Goal: Task Accomplishment & Management: Use online tool/utility

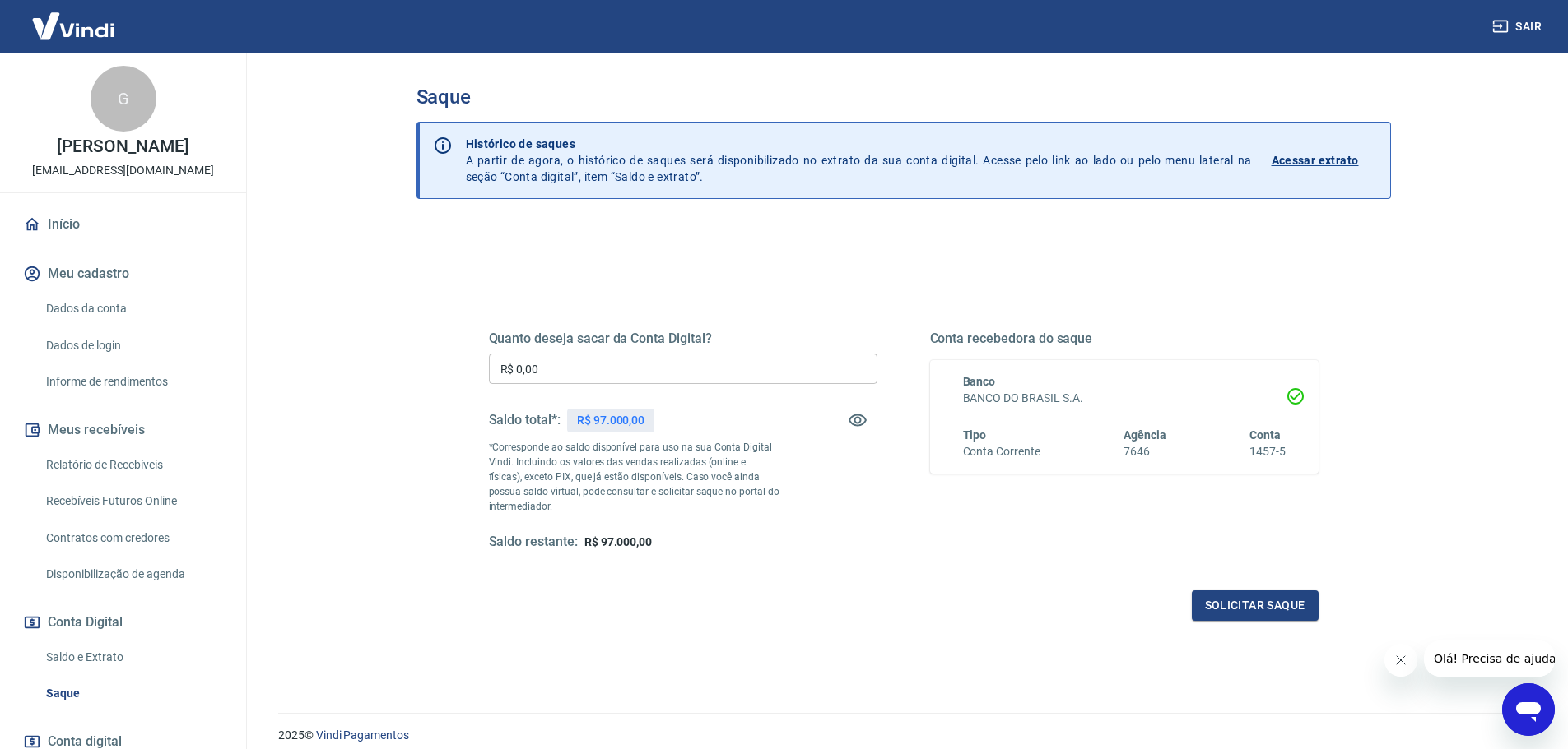
click at [540, 362] on input "R$ 0,00" at bounding box center [683, 369] width 388 height 31
click at [612, 374] on input "R$ 0,00" at bounding box center [683, 369] width 388 height 31
type input "R$ 5.000,00"
click at [1294, 616] on button "Solicitar saque" at bounding box center [1255, 606] width 127 height 31
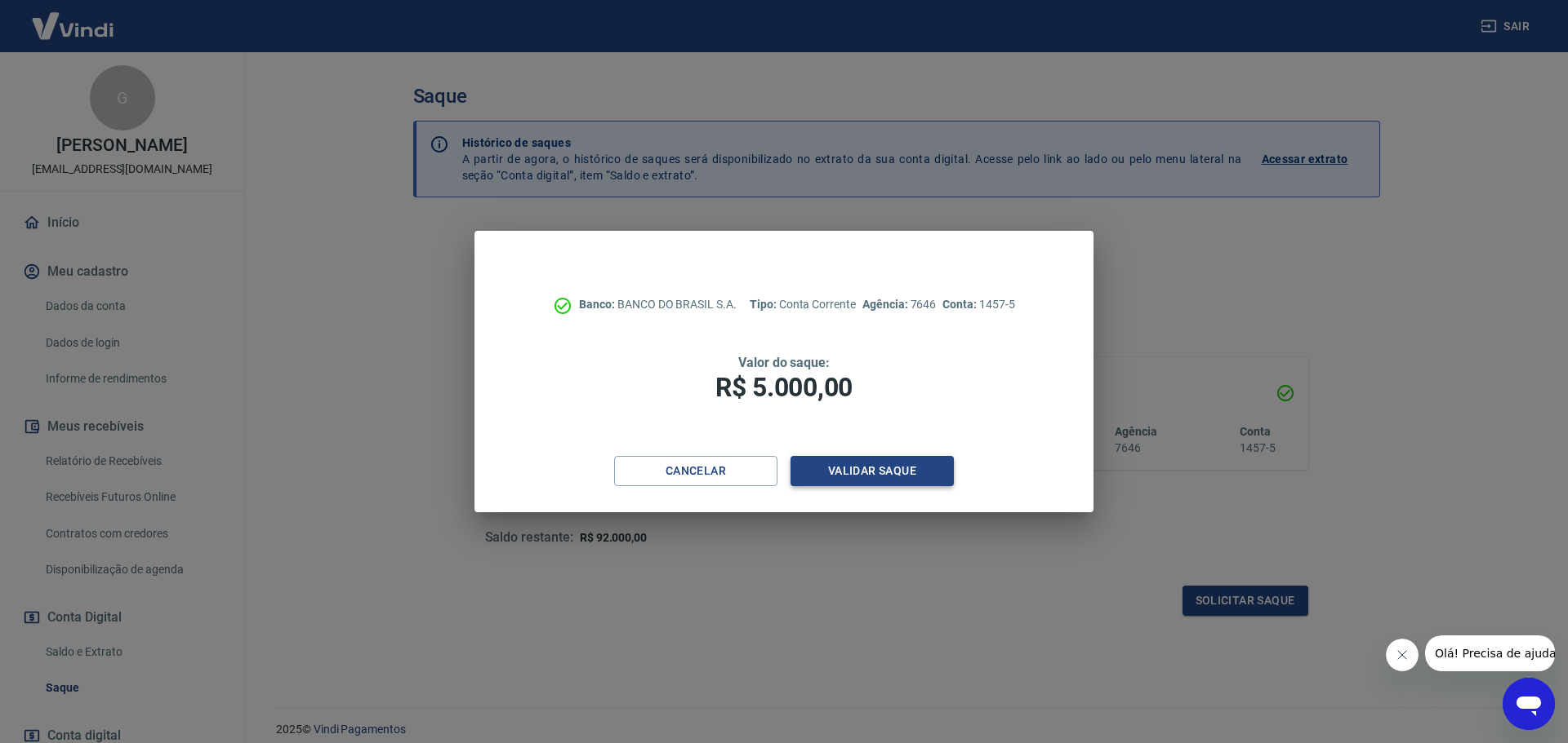
click at [840, 479] on button "Validar saque" at bounding box center [871, 472] width 163 height 30
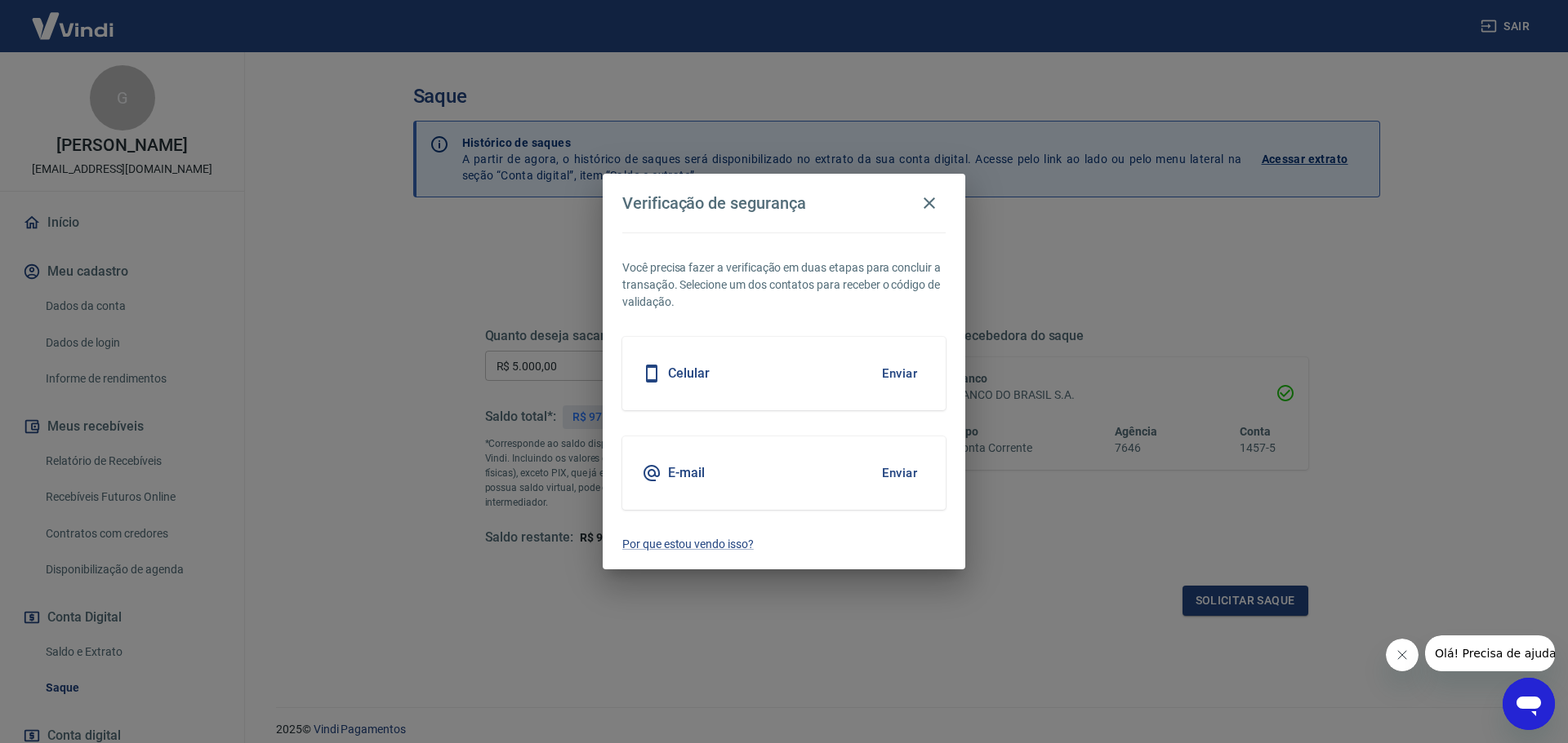
click at [906, 471] on button "Enviar" at bounding box center [900, 473] width 53 height 34
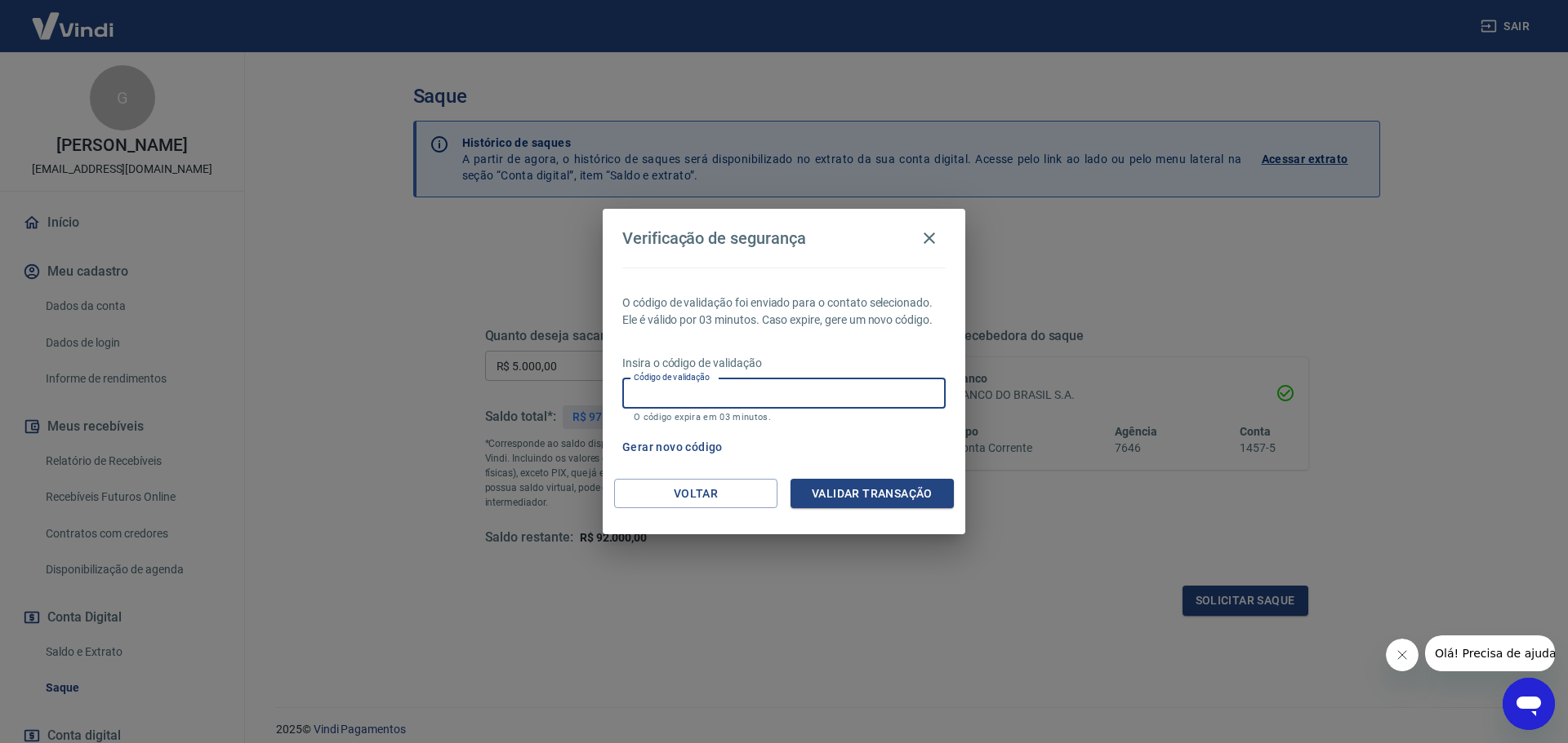
drag, startPoint x: 693, startPoint y: 403, endPoint x: 703, endPoint y: 410, distance: 12.2
click at [693, 403] on input "Código de validação" at bounding box center [784, 393] width 323 height 30
paste input "403608"
type input "403608"
click at [893, 480] on button "Validar transação" at bounding box center [871, 494] width 163 height 30
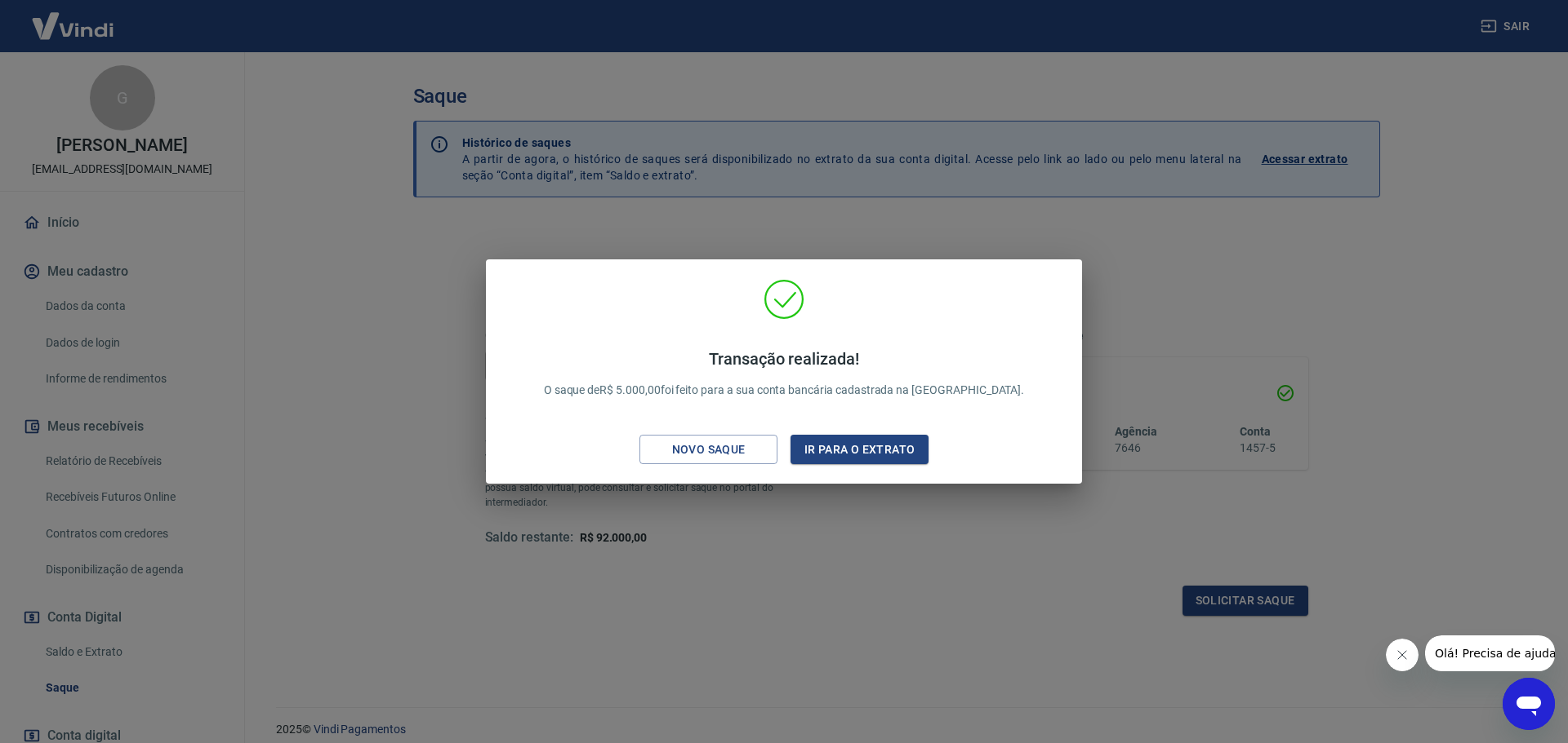
drag, startPoint x: 784, startPoint y: 629, endPoint x: 792, endPoint y: 633, distance: 8.9
click at [792, 633] on div "Transação realizada! O saque de R$ 5.000,00 foi feito para a sua conta bancária…" at bounding box center [784, 372] width 1568 height 743
